Goal: Transaction & Acquisition: Purchase product/service

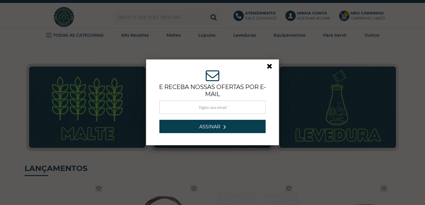
click at [271, 66] on link at bounding box center [272, 67] width 11 height 11
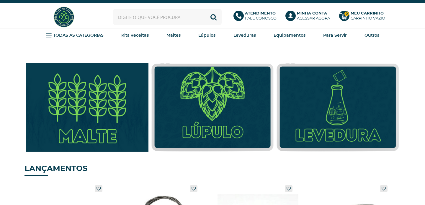
click at [111, 133] on img at bounding box center [87, 107] width 135 height 97
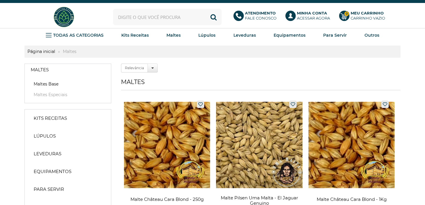
click at [85, 88] on li "Maltes Base" at bounding box center [68, 85] width 86 height 8
click at [154, 18] on input "text" at bounding box center [167, 17] width 109 height 16
type input "cara"
click at [52, 136] on strong "Lúpulos" at bounding box center [45, 136] width 22 height 6
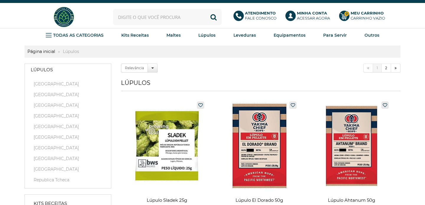
click at [150, 19] on input "text" at bounding box center [167, 17] width 109 height 16
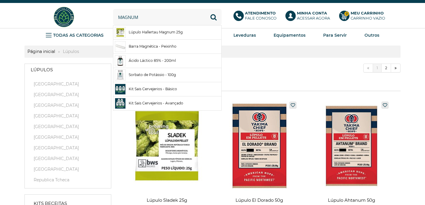
type input "magnum"
click at [206, 9] on button "Buscar" at bounding box center [214, 17] width 16 height 16
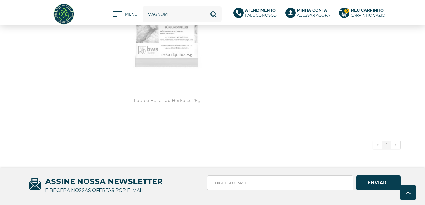
scroll to position [226, 0]
